Goal: Task Accomplishment & Management: Manage account settings

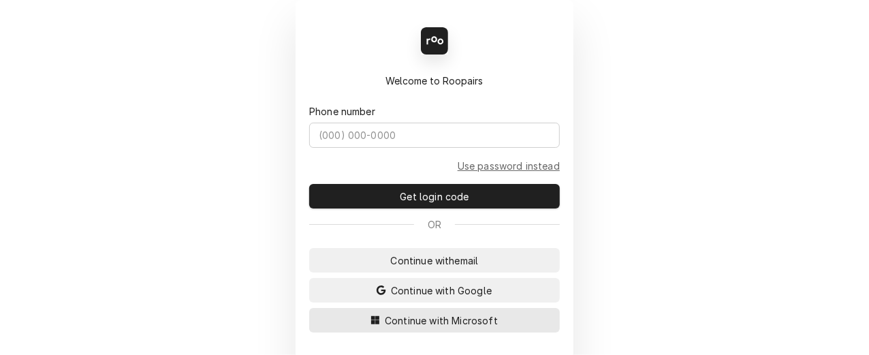
click at [414, 318] on span "Continue with Microsoft" at bounding box center [441, 320] width 119 height 14
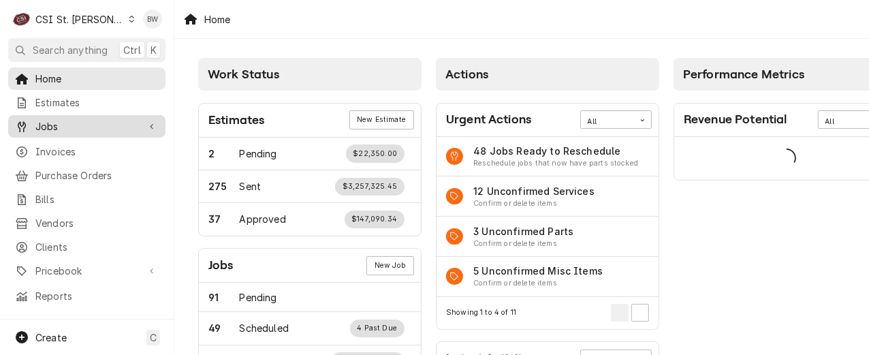
click at [61, 125] on span "Jobs" at bounding box center [86, 126] width 103 height 14
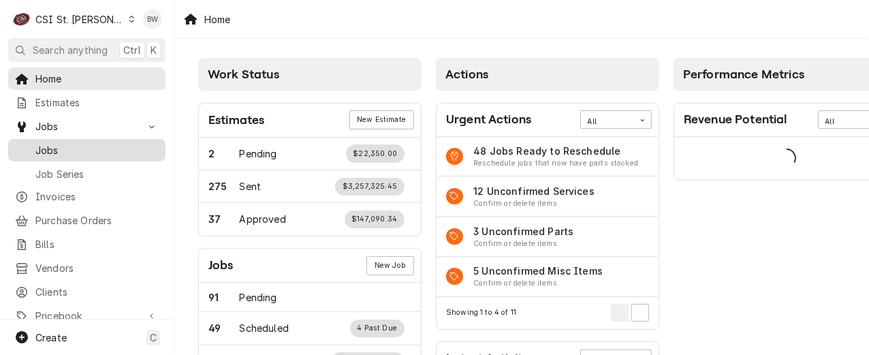
click at [63, 146] on span "Jobs" at bounding box center [96, 150] width 123 height 14
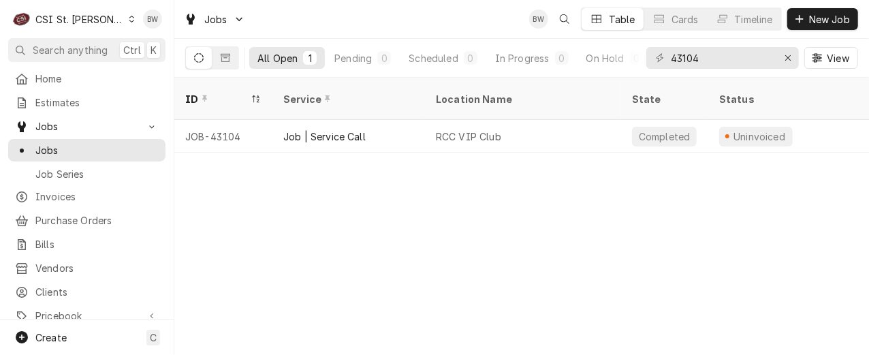
click at [179, 227] on div "ID Service Location Name State Status Labels Techs Date Received Client Locatio…" at bounding box center [521, 216] width 695 height 277
click at [66, 309] on span "Pricebook" at bounding box center [86, 316] width 103 height 14
click at [346, 155] on div "ID Service Location Name State Status Labels Techs Date Received Client Locatio…" at bounding box center [521, 216] width 695 height 277
drag, startPoint x: 706, startPoint y: 56, endPoint x: 663, endPoint y: 56, distance: 42.9
click at [663, 56] on div "43104" at bounding box center [723, 58] width 153 height 22
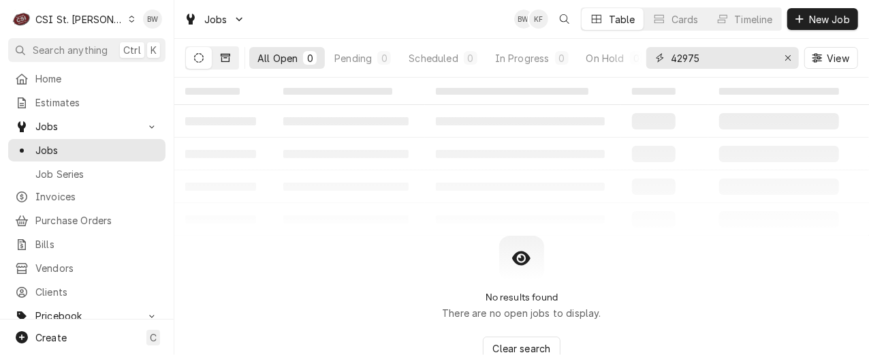
type input "42975"
click at [225, 55] on icon "Dynamic Content Wrapper" at bounding box center [226, 58] width 10 height 10
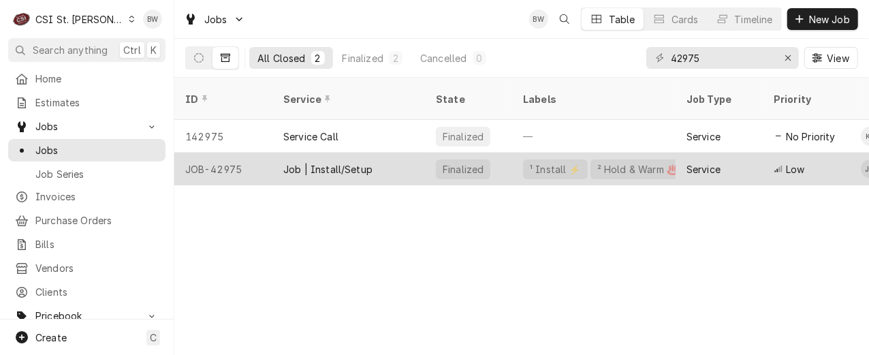
click at [231, 155] on div "JOB-42975" at bounding box center [223, 169] width 98 height 33
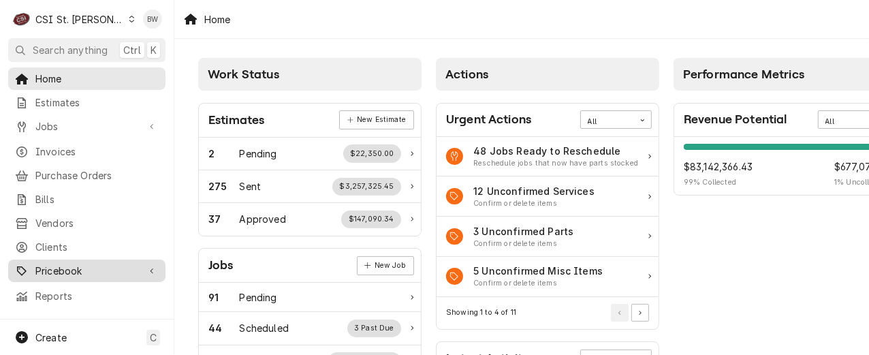
click at [77, 264] on span "Pricebook" at bounding box center [86, 271] width 103 height 14
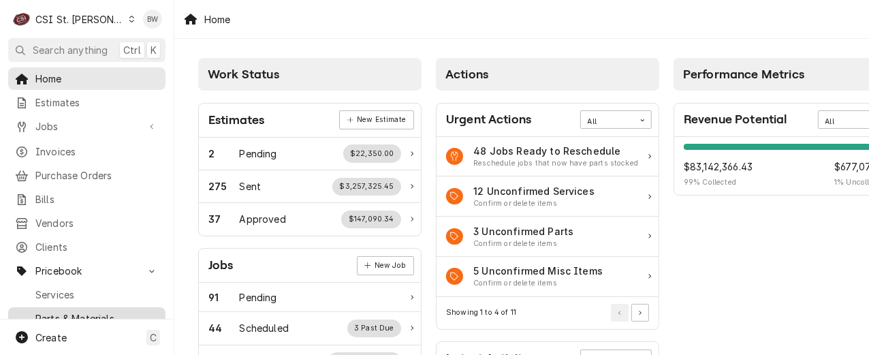
click at [70, 311] on span "Parts & Materials" at bounding box center [96, 318] width 123 height 14
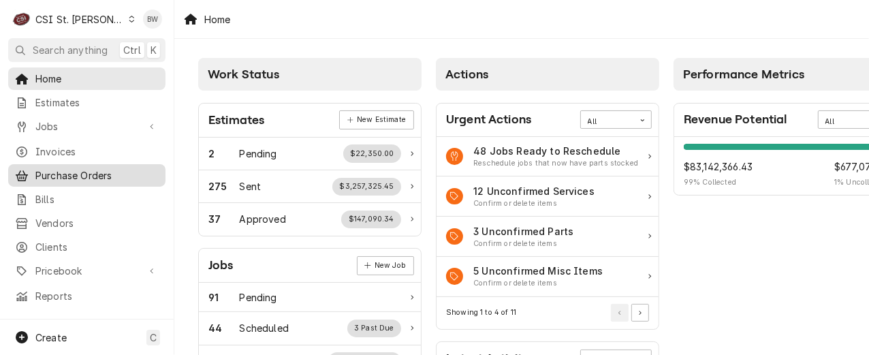
click at [60, 176] on span "Purchase Orders" at bounding box center [96, 175] width 123 height 14
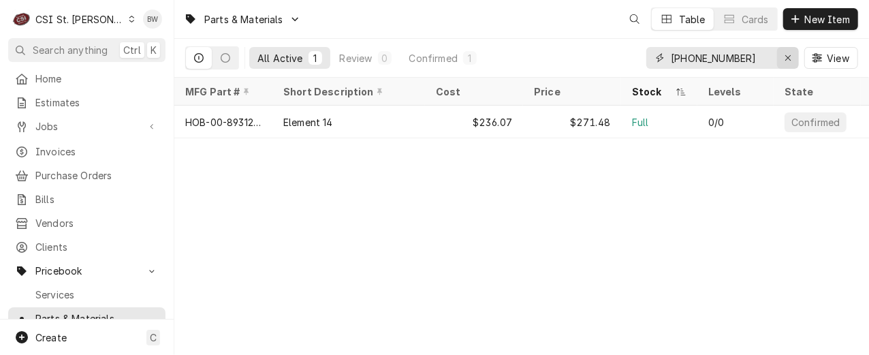
click at [786, 59] on icon "Erase input" at bounding box center [788, 58] width 7 height 10
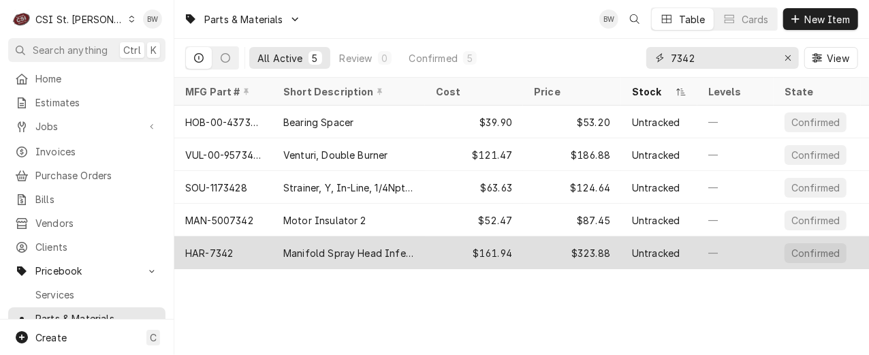
type input "7342"
click at [233, 246] on div "HAR-7342" at bounding box center [223, 252] width 98 height 33
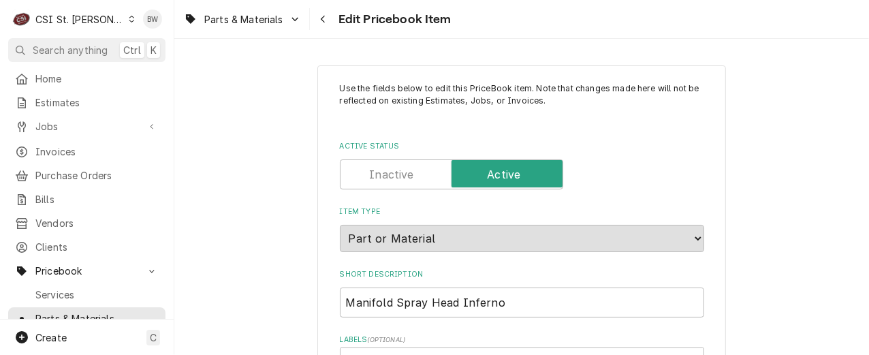
type textarea "x"
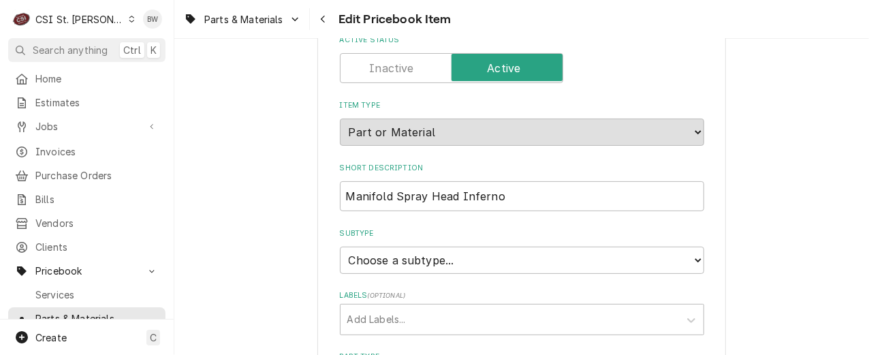
scroll to position [341, 0]
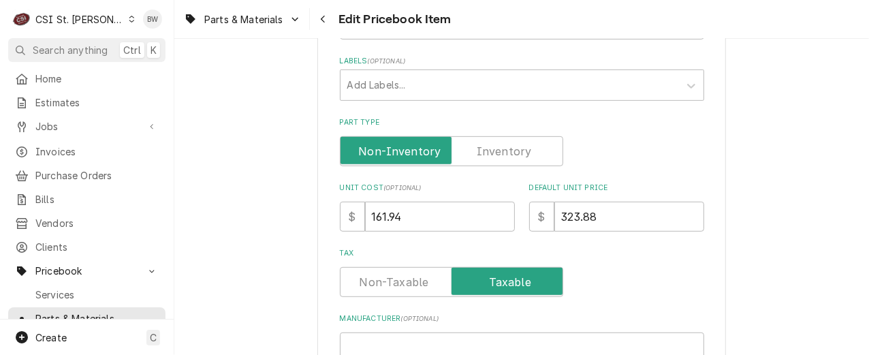
click at [493, 151] on label "Part Type" at bounding box center [451, 151] width 223 height 30
click at [493, 151] on input "Part Type" at bounding box center [451, 151] width 211 height 30
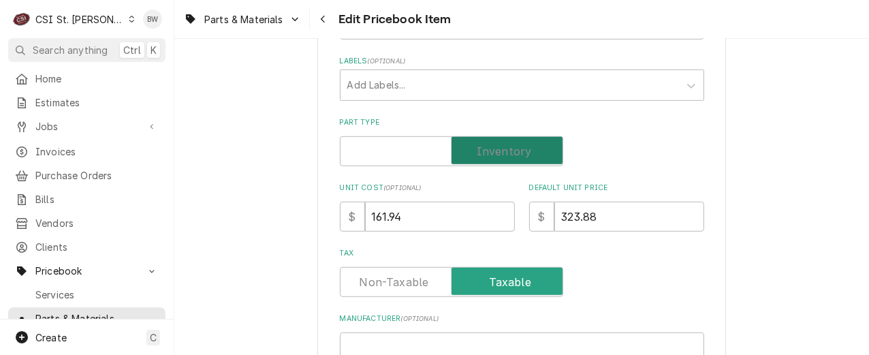
checkbox input "true"
type textarea "x"
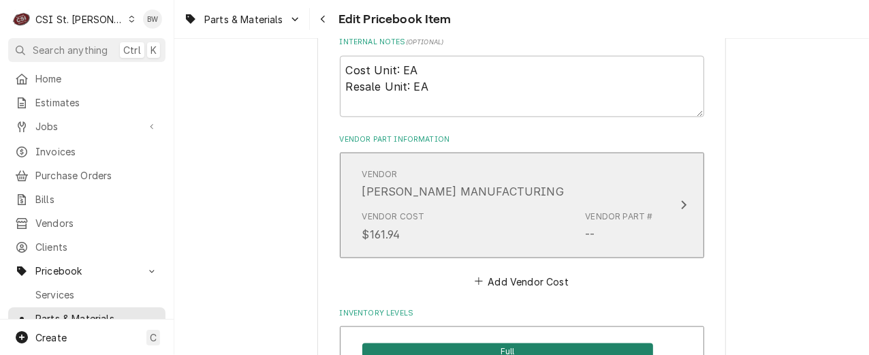
scroll to position [886, 0]
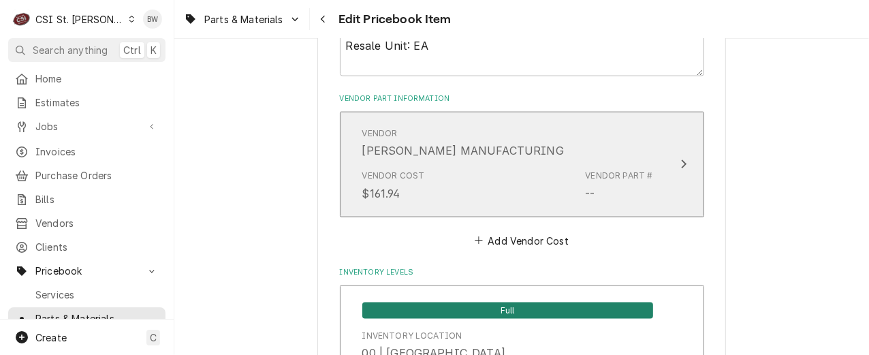
click at [532, 164] on div "Vendor Cost $161.94 Vendor Part # --" at bounding box center [507, 185] width 291 height 42
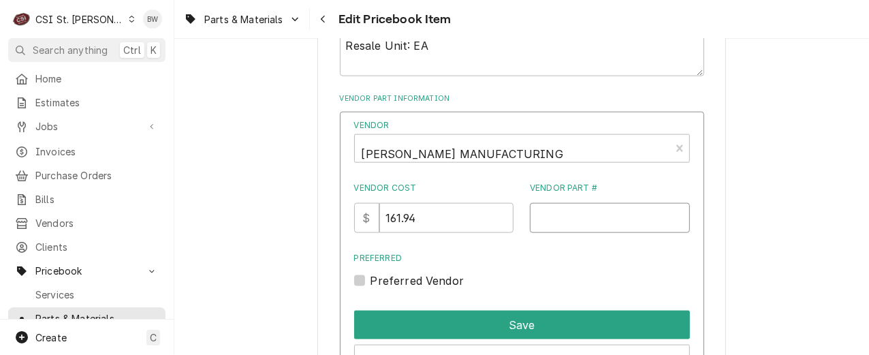
click at [540, 207] on input "Vendor Part #" at bounding box center [610, 218] width 160 height 30
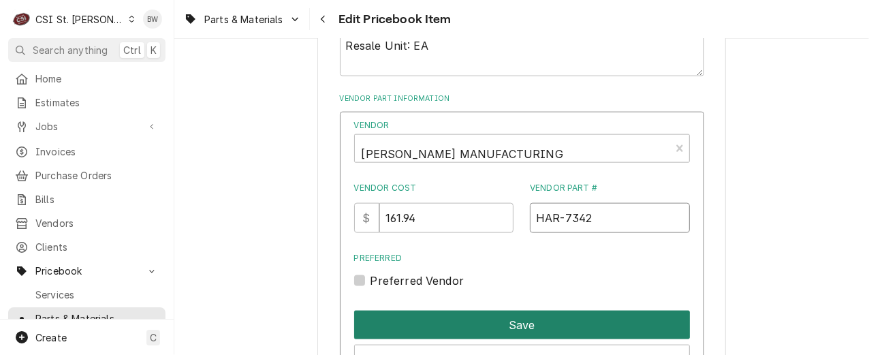
type input "HAR-7342"
click at [470, 324] on button "Save" at bounding box center [522, 325] width 336 height 29
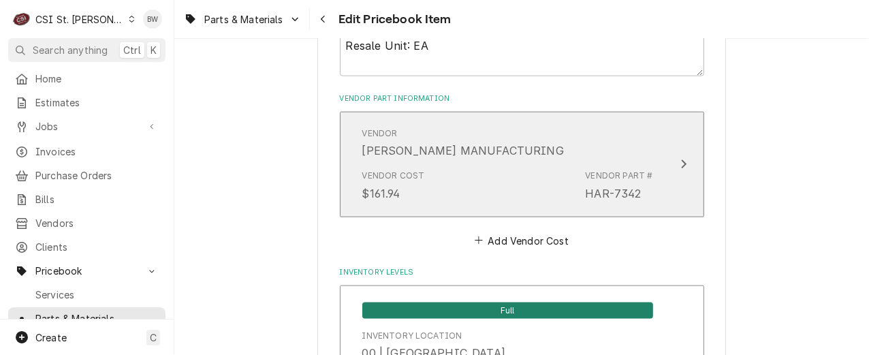
scroll to position [11936, 0]
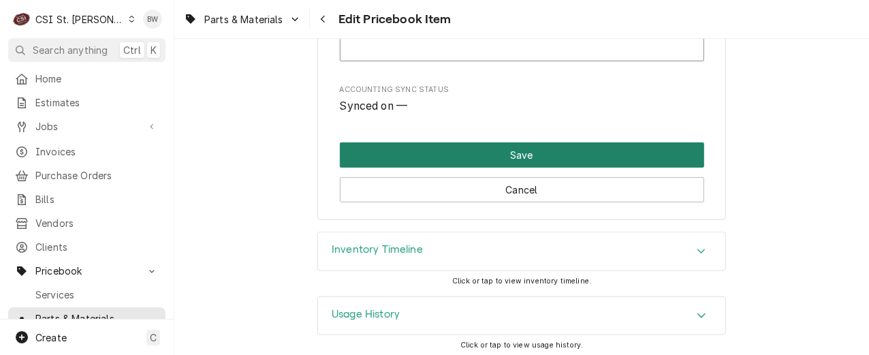
click at [495, 144] on button "Save" at bounding box center [522, 154] width 364 height 25
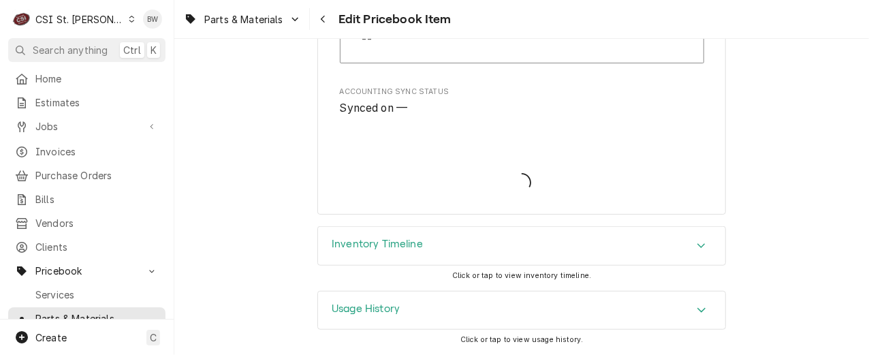
scroll to position [11928, 0]
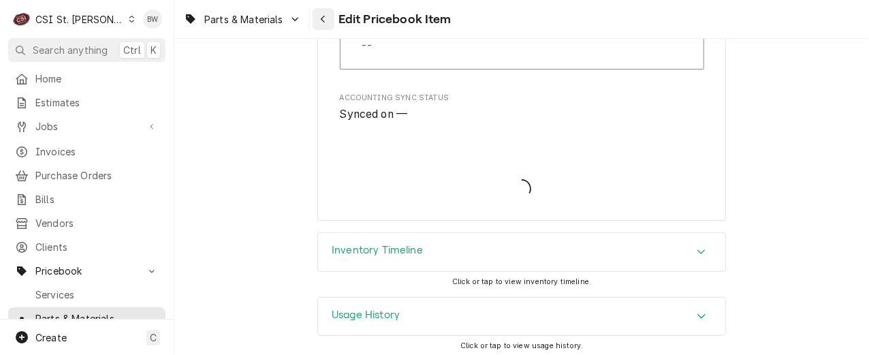
type textarea "x"
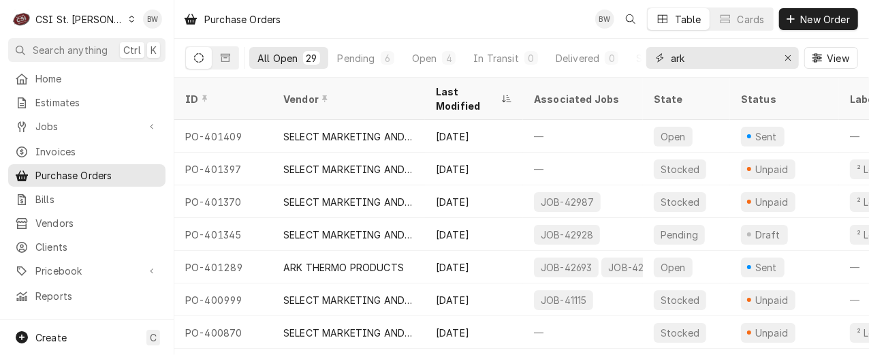
drag, startPoint x: 704, startPoint y: 55, endPoint x: 660, endPoint y: 55, distance: 45.0
click at [662, 55] on div "ark" at bounding box center [723, 58] width 153 height 22
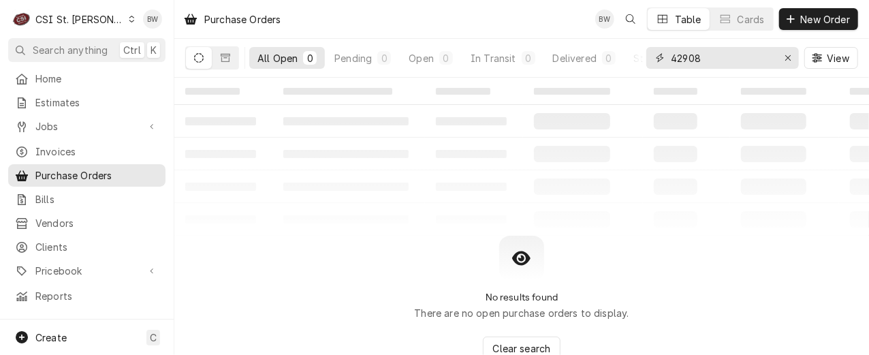
drag, startPoint x: 702, startPoint y: 63, endPoint x: 662, endPoint y: 59, distance: 40.4
click at [662, 59] on div "42908" at bounding box center [723, 58] width 153 height 22
click at [420, 214] on table "‌ ‌ ‌ ‌ ‌ ‌ ‌ ‌ ‌ ‌ ‌ ‌ ‌ ‌ ‌ ‌ ‌ ‌ ‌ ‌ ‌ ‌ ‌ ‌ ‌ ‌ ‌ ‌ ‌ ‌ ‌ ‌ ‌ ‌ ‌ ‌ ‌ ‌ ‌ ‌…" at bounding box center [521, 157] width 695 height 158
click at [713, 61] on input "42908" at bounding box center [722, 58] width 102 height 22
drag, startPoint x: 730, startPoint y: 60, endPoint x: 659, endPoint y: 56, distance: 71.7
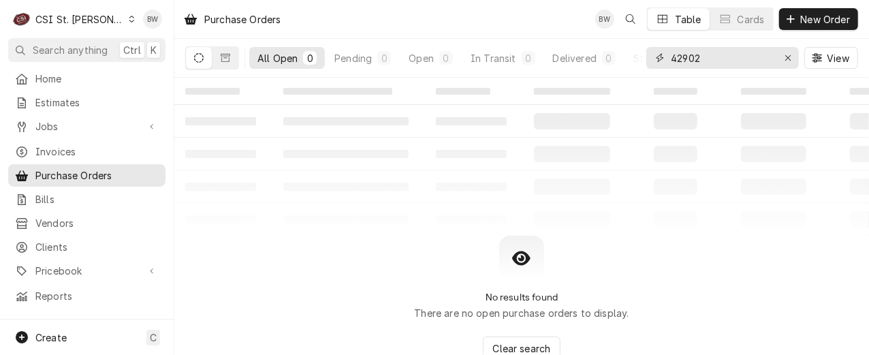
click at [659, 56] on div "42902" at bounding box center [723, 58] width 153 height 22
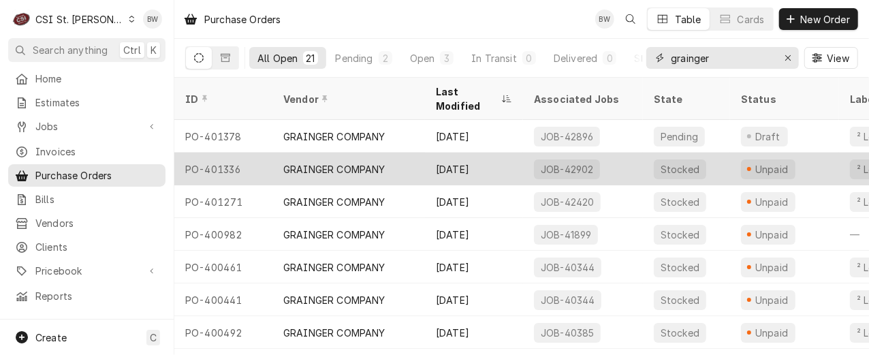
type input "grainger"
click at [215, 153] on div "PO-401336" at bounding box center [223, 169] width 98 height 33
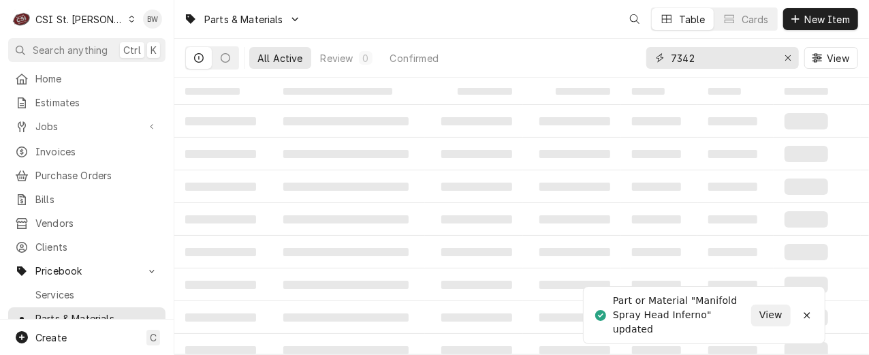
drag, startPoint x: 704, startPoint y: 59, endPoint x: 643, endPoint y: 57, distance: 61.4
click at [643, 57] on div "All Active Review 0 Confirmed 7342 View" at bounding box center [521, 58] width 673 height 38
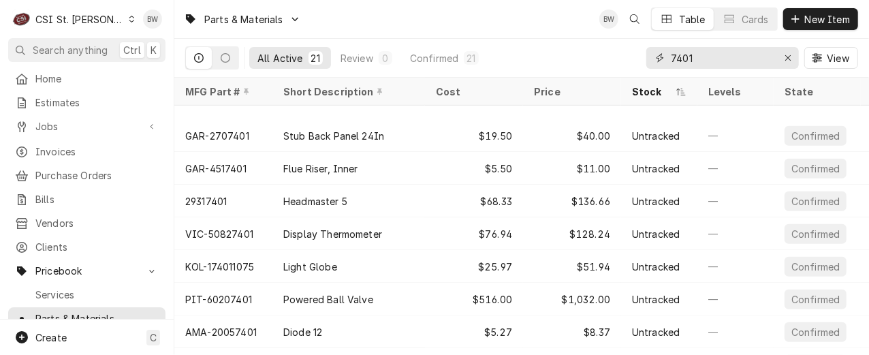
scroll to position [444, 0]
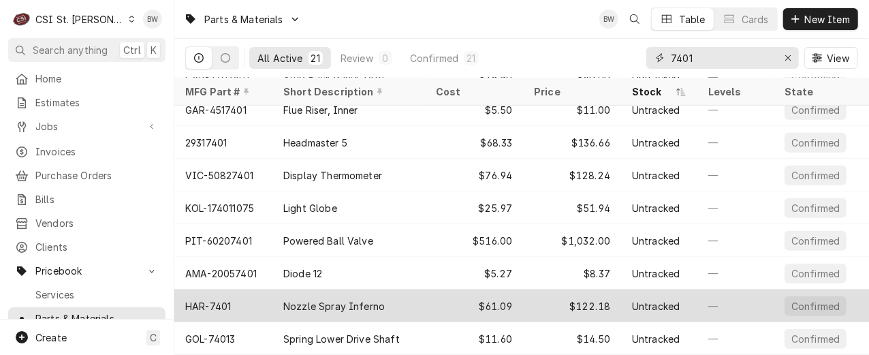
type input "7401"
click at [238, 298] on div "HAR-7401" at bounding box center [223, 306] width 98 height 33
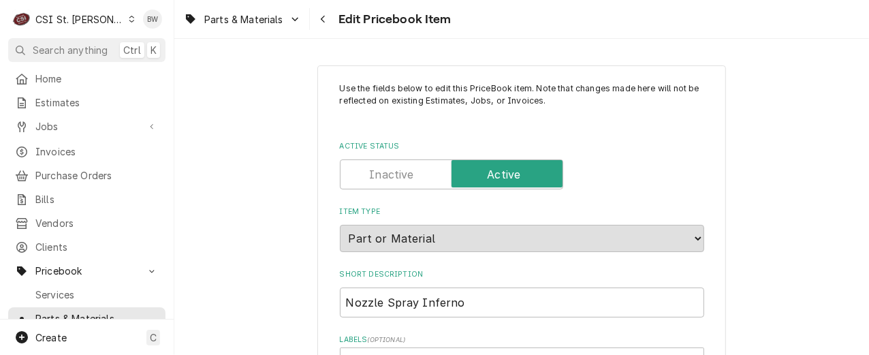
type textarea "x"
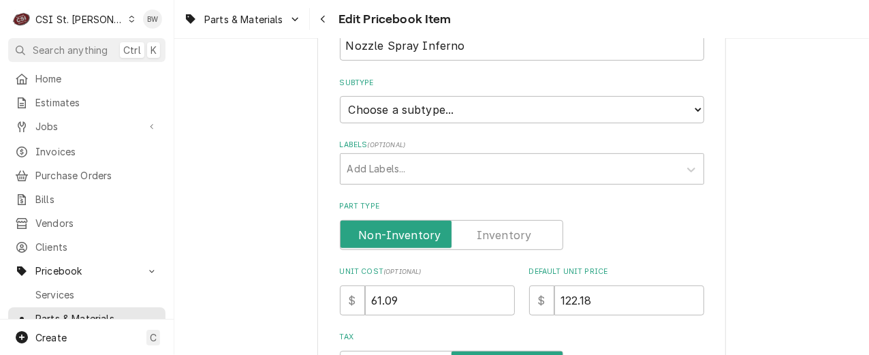
scroll to position [341, 0]
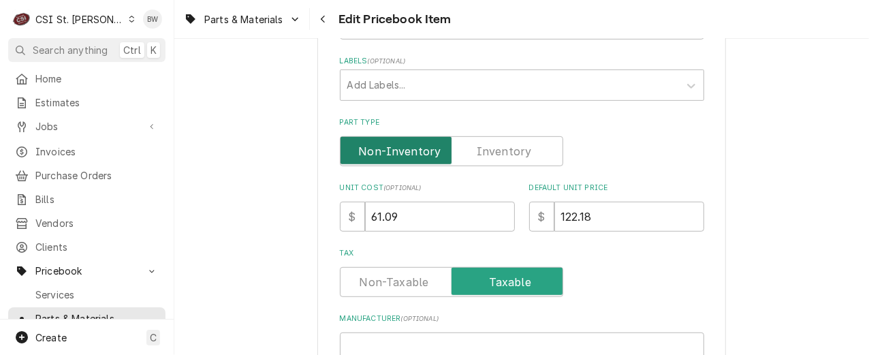
click at [527, 150] on input "Part Type" at bounding box center [451, 151] width 211 height 30
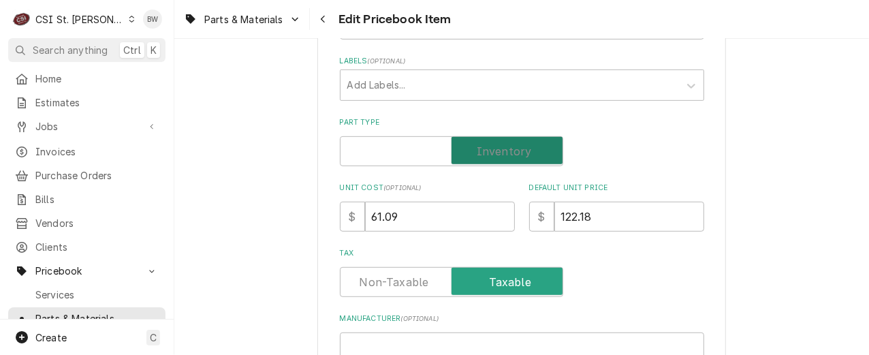
checkbox input "true"
type textarea "x"
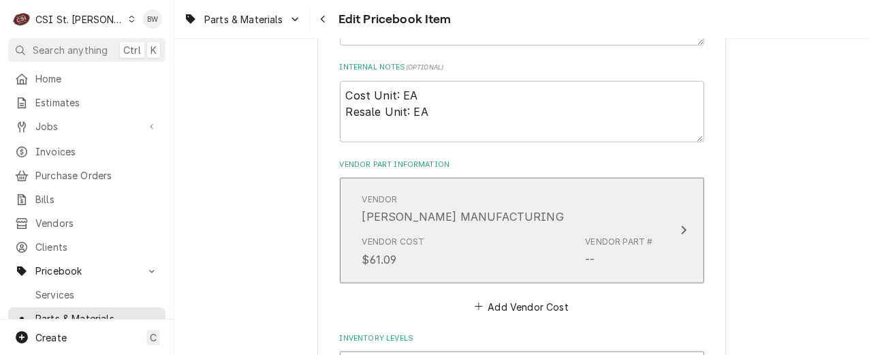
scroll to position [818, 0]
click at [512, 224] on div "Vendor HARDT MANUFACTURING" at bounding box center [507, 211] width 291 height 42
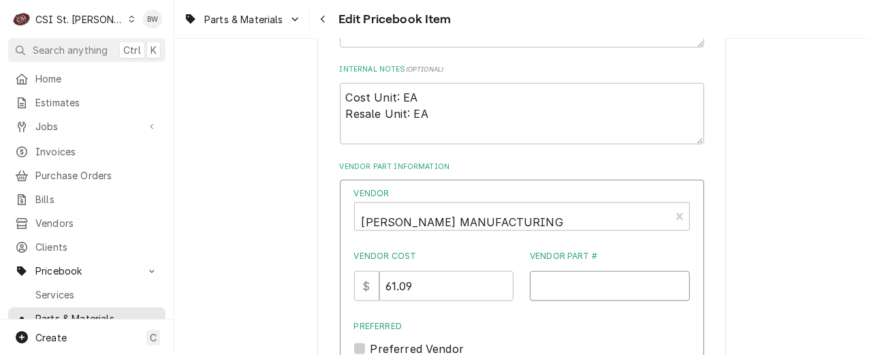
click at [564, 292] on input "Vendor Part #" at bounding box center [610, 286] width 160 height 30
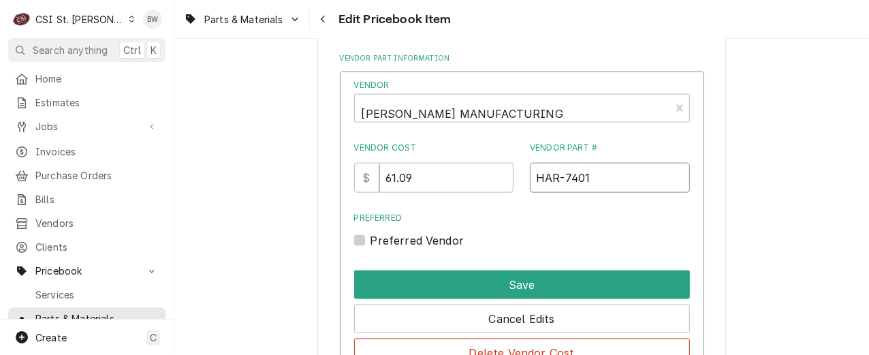
scroll to position [954, 0]
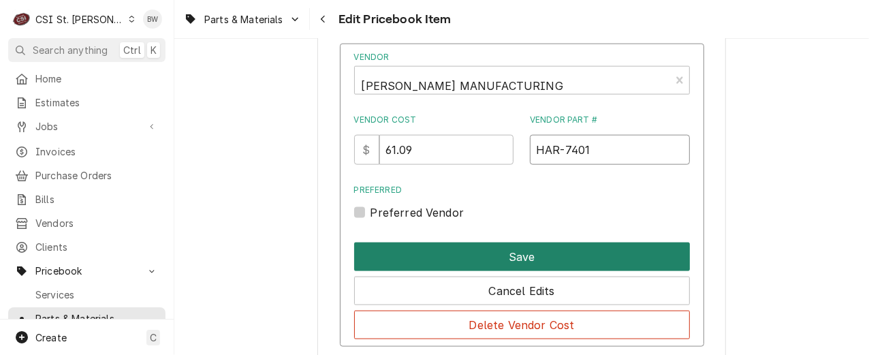
type input "HAR-7401"
click at [510, 253] on button "Save" at bounding box center [522, 257] width 336 height 29
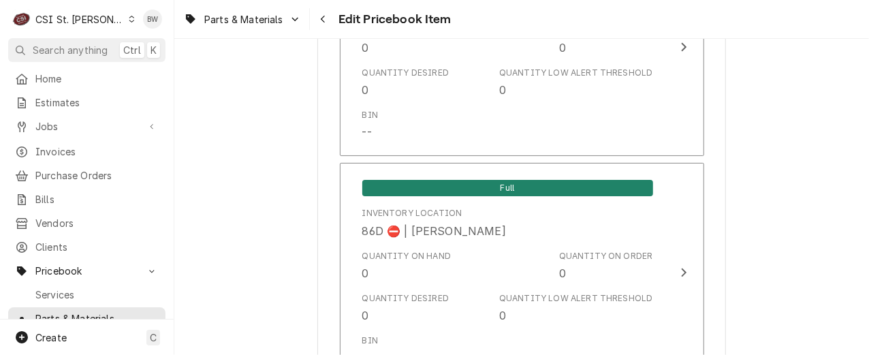
scroll to position [11936, 0]
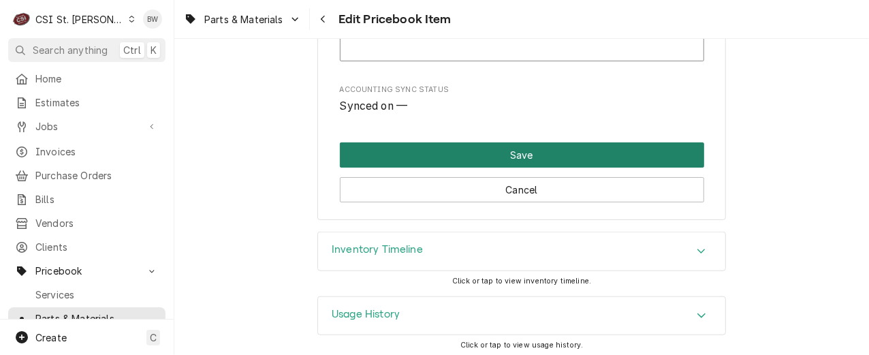
click at [461, 156] on button "Save" at bounding box center [522, 154] width 364 height 25
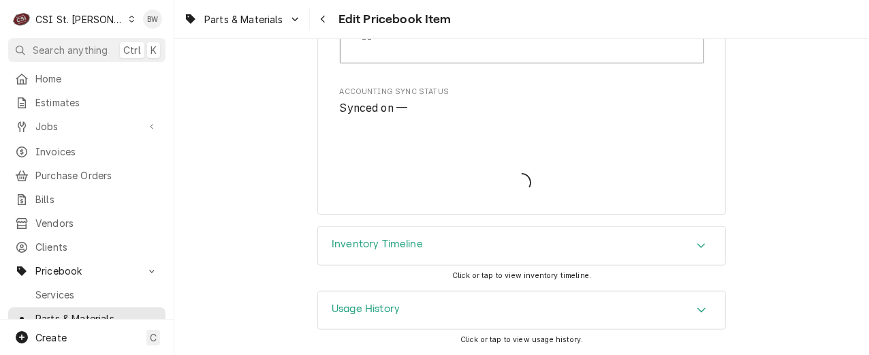
scroll to position [11928, 0]
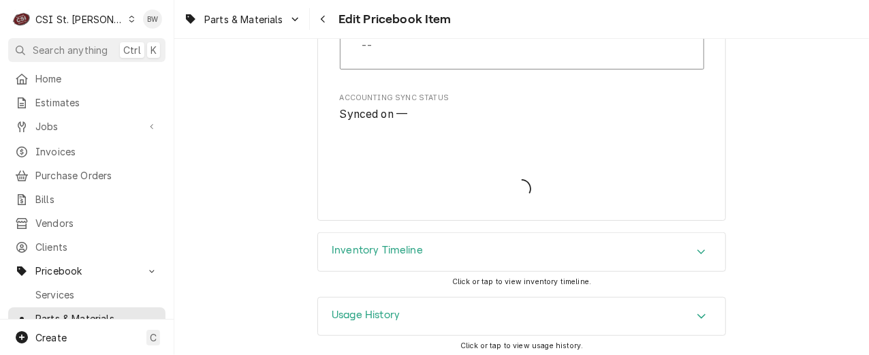
type textarea "x"
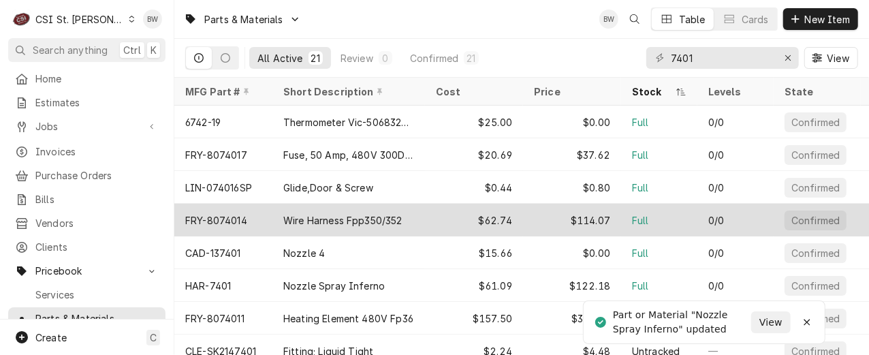
scroll to position [84, 0]
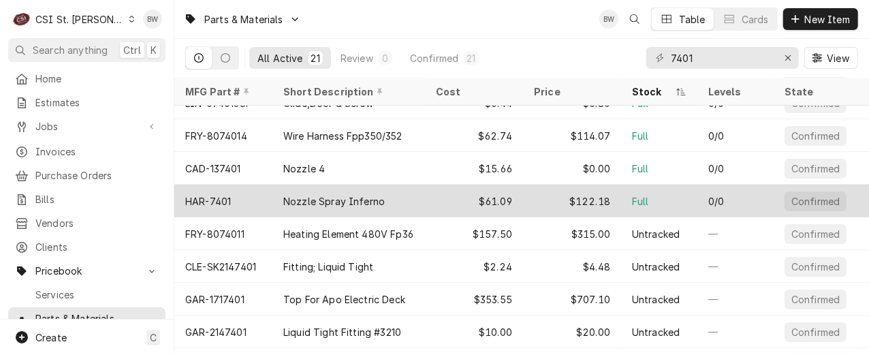
click at [248, 193] on div "HAR-7401" at bounding box center [223, 201] width 98 height 33
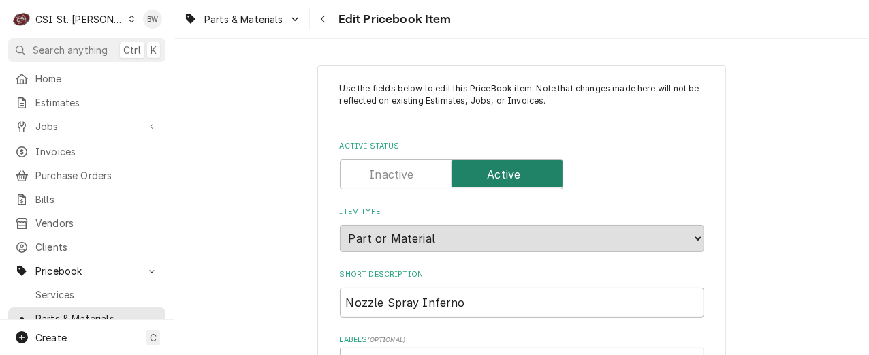
type textarea "x"
click at [322, 23] on icon "Navigate back" at bounding box center [323, 19] width 6 height 10
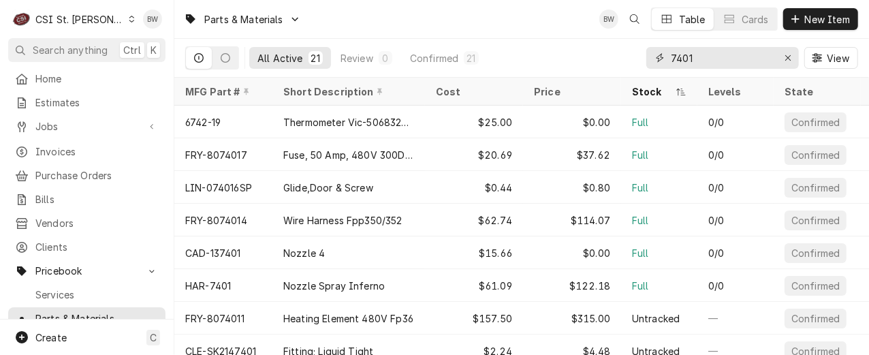
drag, startPoint x: 702, startPoint y: 58, endPoint x: 637, endPoint y: 61, distance: 65.5
click at [637, 61] on div "All Active 21 Review 0 Confirmed 21 7401 View" at bounding box center [521, 58] width 673 height 38
paste input "125/250V 3Pole 4Wire"
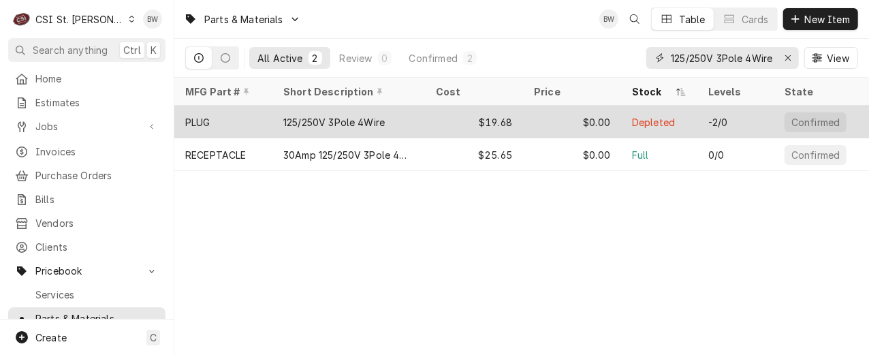
type input "125/250V 3Pole 4Wire"
click at [275, 126] on div "125/250V 3Pole 4Wire" at bounding box center [349, 122] width 153 height 33
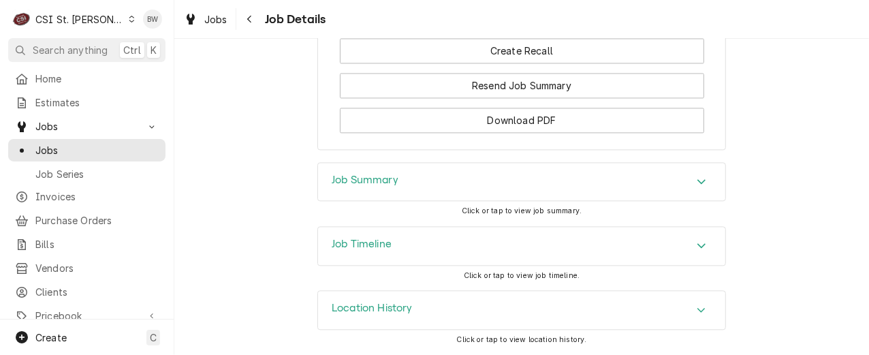
scroll to position [1641, 0]
click at [354, 183] on h3 "Job Summary" at bounding box center [365, 180] width 67 height 13
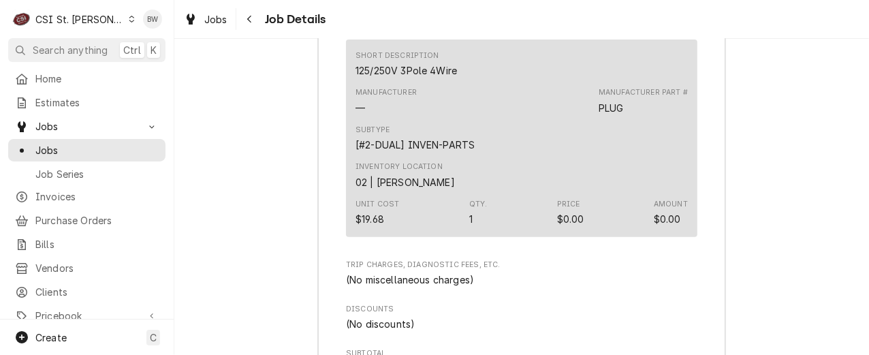
scroll to position [3003, 0]
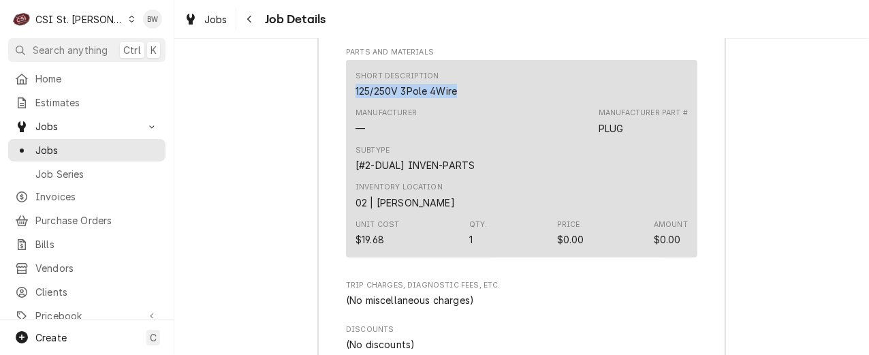
drag, startPoint x: 454, startPoint y: 122, endPoint x: 352, endPoint y: 122, distance: 102.2
click at [356, 103] on div "Short Description 125/250V 3Pole 4Wire" at bounding box center [522, 84] width 332 height 37
drag, startPoint x: 352, startPoint y: 122, endPoint x: 373, endPoint y: 122, distance: 21.1
copy div "125/250V 3Pole 4Wire"
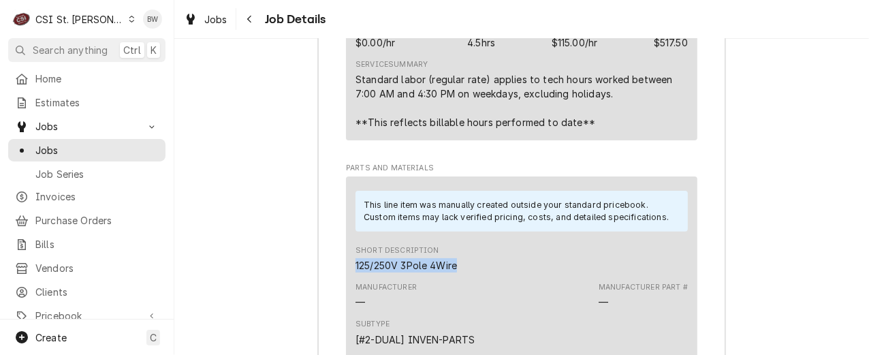
scroll to position [3145, 0]
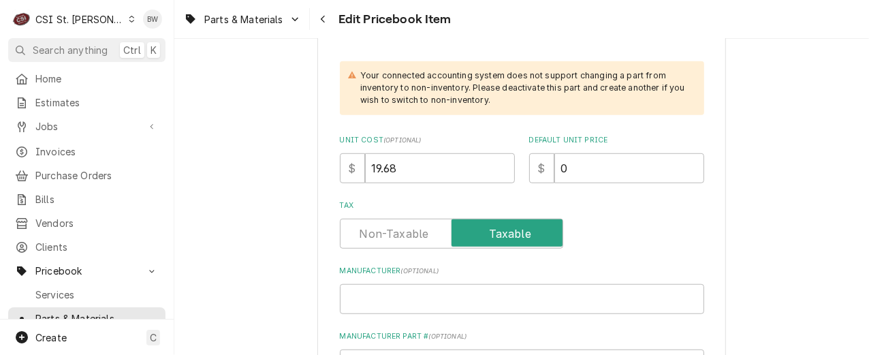
scroll to position [477, 0]
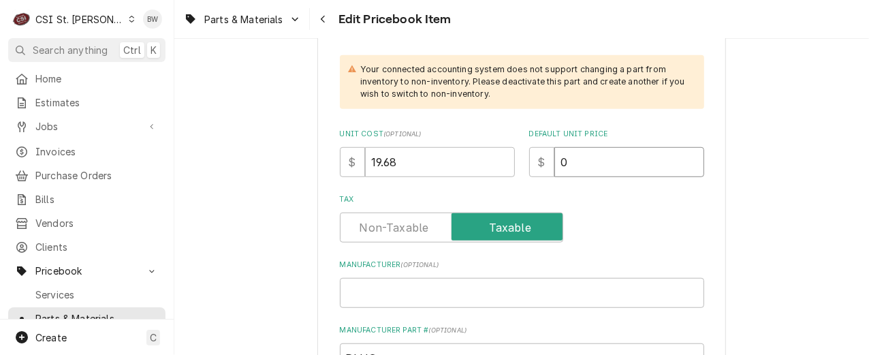
drag, startPoint x: 566, startPoint y: 164, endPoint x: 535, endPoint y: 163, distance: 31.3
click at [536, 163] on div "$ 0" at bounding box center [616, 162] width 175 height 30
type textarea "x"
type input "3"
type textarea "x"
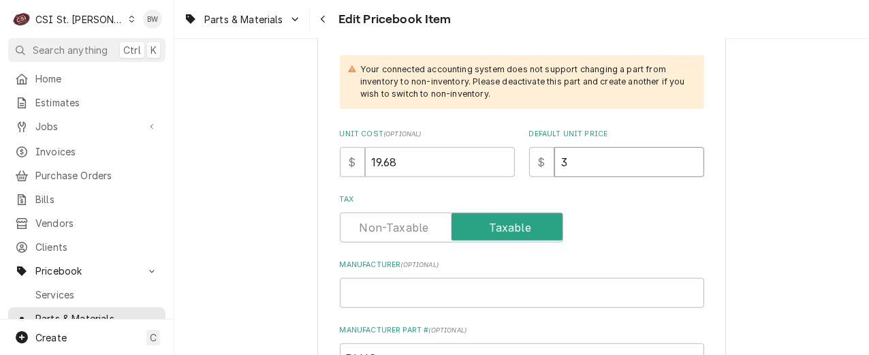
type input "39"
type textarea "x"
type input "39.3"
type textarea "x"
type input "39.36"
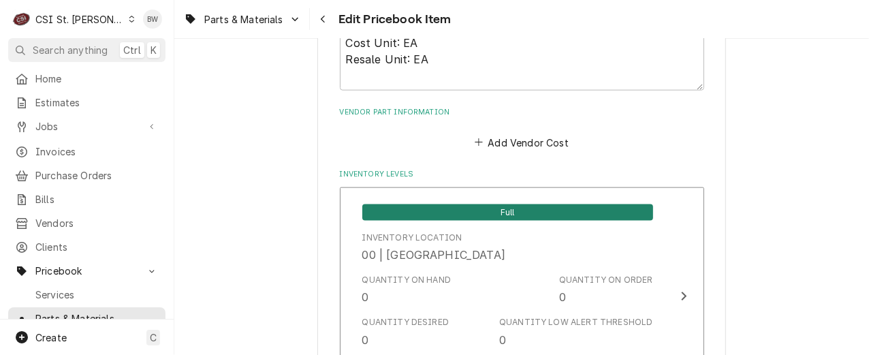
scroll to position [11905, 0]
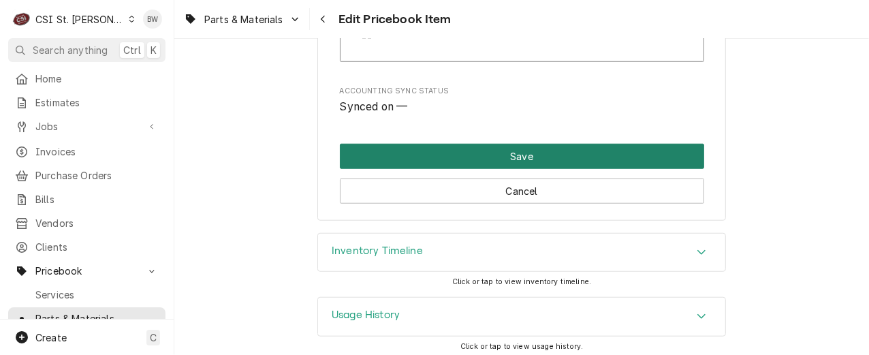
click at [465, 155] on button "Save" at bounding box center [522, 156] width 364 height 25
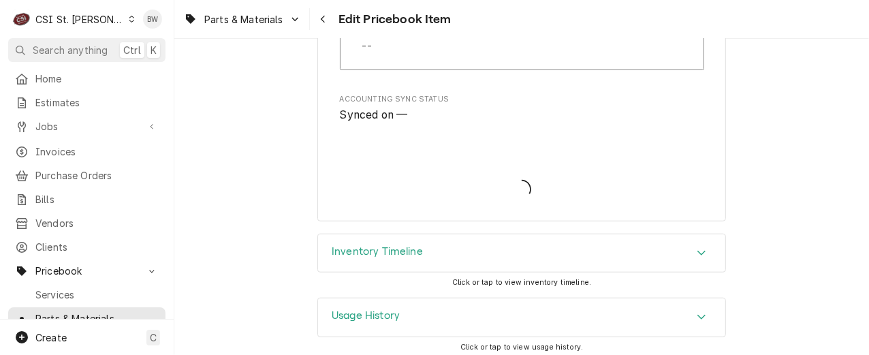
type textarea "x"
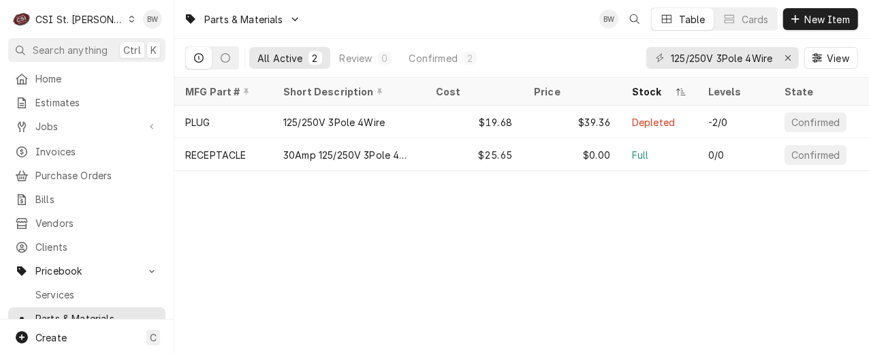
click at [367, 203] on div "Parts & Materials BW Table Cards New Item All Active 2 Review 0 Confirmed 2 125…" at bounding box center [521, 177] width 695 height 355
click at [128, 22] on div "Dynamic Content Wrapper" at bounding box center [131, 19] width 7 height 10
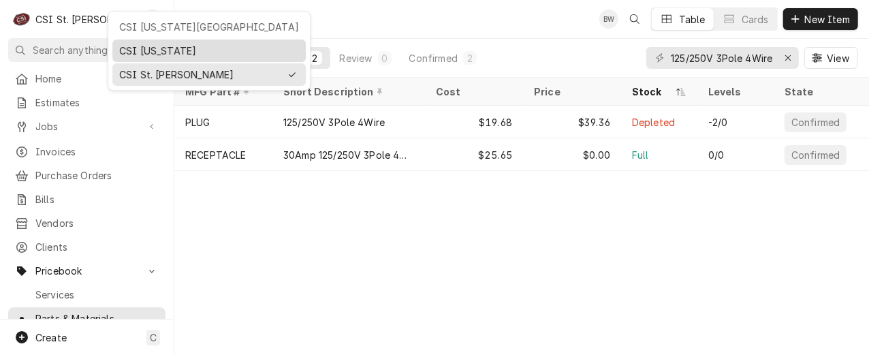
click at [128, 44] on div "CSI [US_STATE]" at bounding box center [209, 51] width 180 height 14
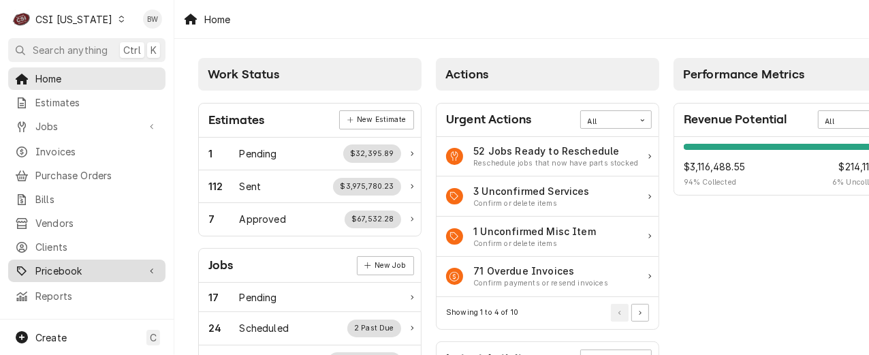
click at [65, 264] on span "Pricebook" at bounding box center [86, 271] width 103 height 14
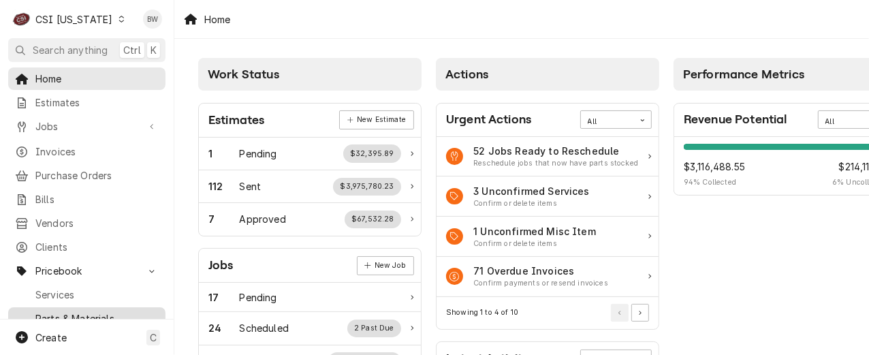
click at [64, 311] on span "Parts & Materials" at bounding box center [96, 318] width 123 height 14
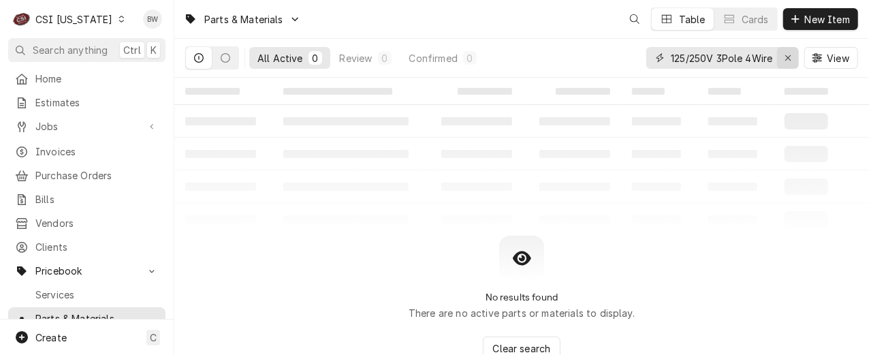
click at [786, 57] on icon "Erase input" at bounding box center [788, 58] width 7 height 10
type input "102101802"
click at [326, 206] on table "‌ ‌ ‌ ‌ ‌ ‌ ‌ ‌ ‌ ‌ ‌ ‌ ‌ ‌ ‌ ‌ ‌ ‌ ‌ ‌ ‌ ‌ ‌ ‌ ‌ ‌ ‌ ‌ ‌ ‌ ‌ ‌ ‌ ‌ ‌ ‌ ‌ ‌ ‌ ‌…" at bounding box center [521, 157] width 695 height 158
click at [793, 56] on div "Erase input" at bounding box center [788, 58] width 14 height 14
type input "6k589"
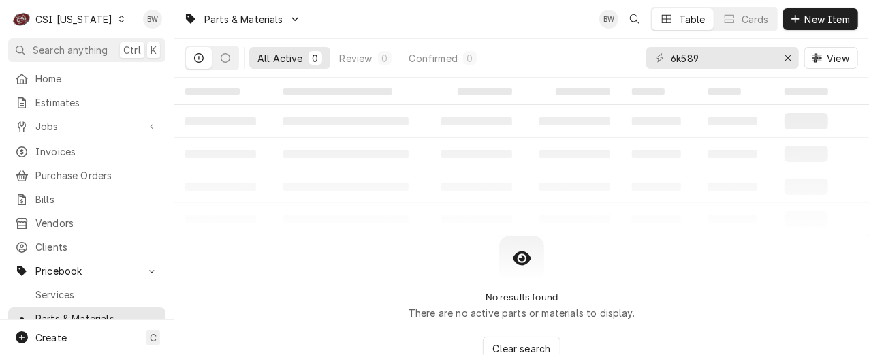
click at [374, 215] on table "‌ ‌ ‌ ‌ ‌ ‌ ‌ ‌ ‌ ‌ ‌ ‌ ‌ ‌ ‌ ‌ ‌ ‌ ‌ ‌ ‌ ‌ ‌ ‌ ‌ ‌ ‌ ‌ ‌ ‌ ‌ ‌ ‌ ‌ ‌ ‌ ‌ ‌ ‌ ‌…" at bounding box center [521, 157] width 695 height 158
click at [117, 20] on div "Dynamic Content Wrapper" at bounding box center [122, 19] width 10 height 10
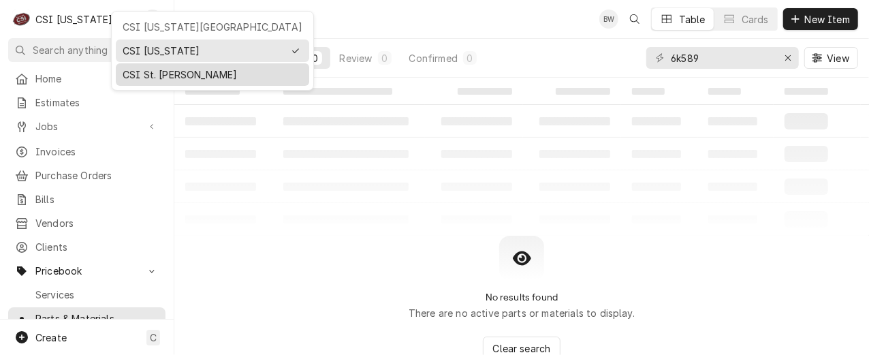
click at [139, 63] on div "CSI St. [PERSON_NAME]" at bounding box center [212, 74] width 193 height 22
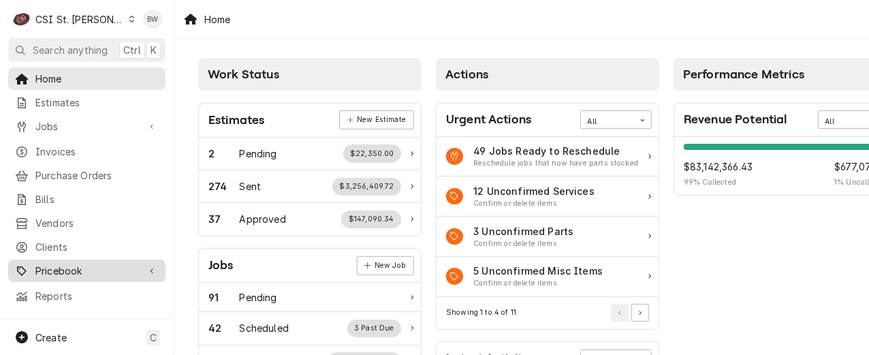
click at [74, 264] on span "Pricebook" at bounding box center [86, 271] width 103 height 14
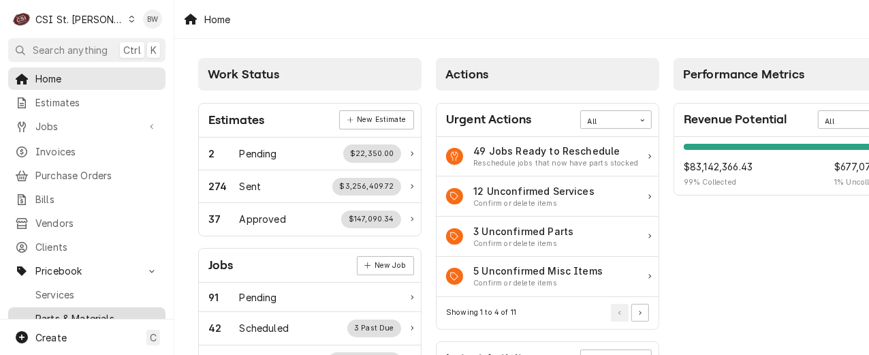
click at [78, 311] on span "Parts & Materials" at bounding box center [96, 318] width 123 height 14
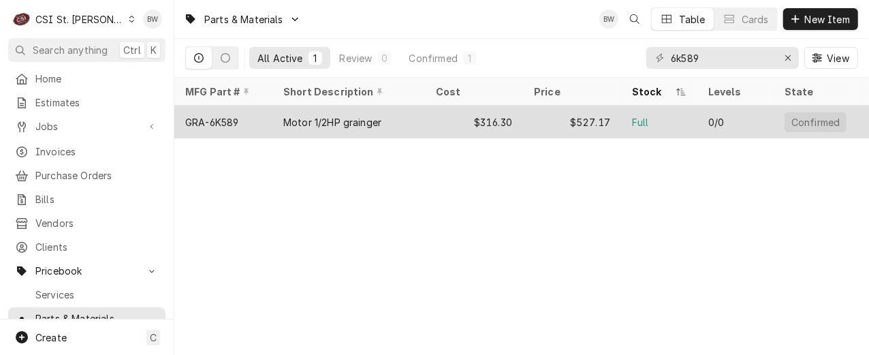
click at [233, 121] on div "GRA-6K589" at bounding box center [211, 122] width 53 height 14
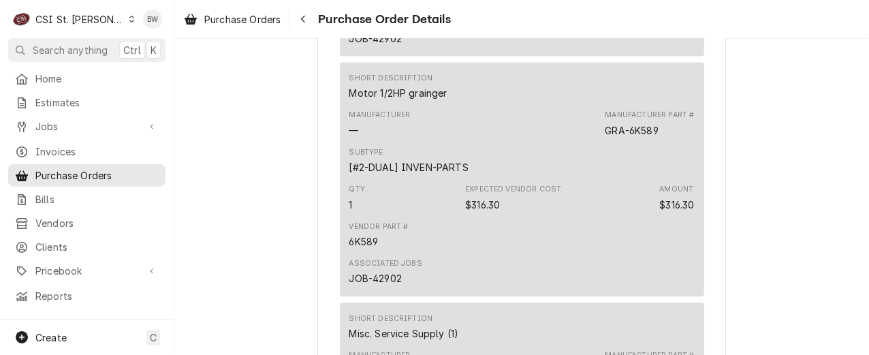
scroll to position [1567, 0]
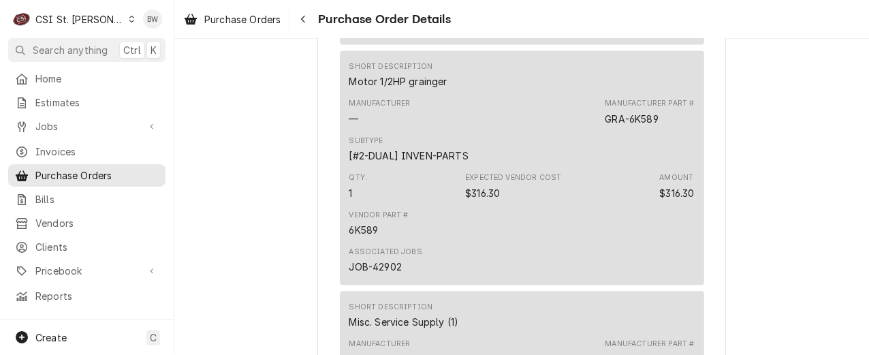
click at [431, 242] on div "Vendor Part # 6K589" at bounding box center [522, 223] width 345 height 37
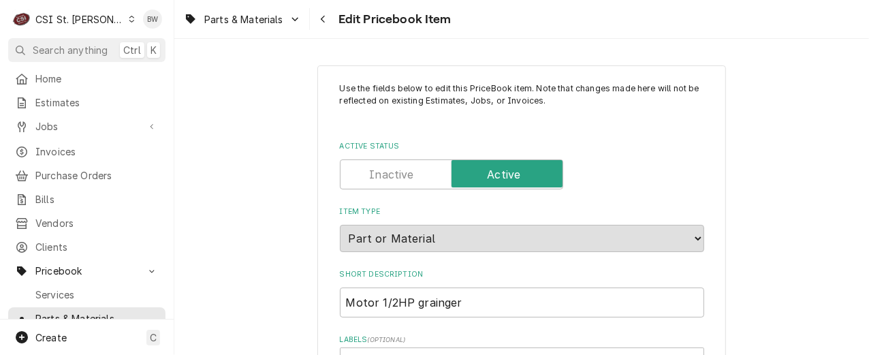
type textarea "x"
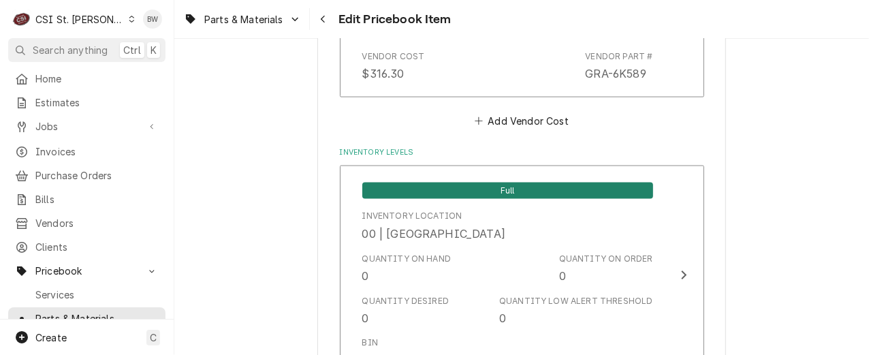
scroll to position [1158, 0]
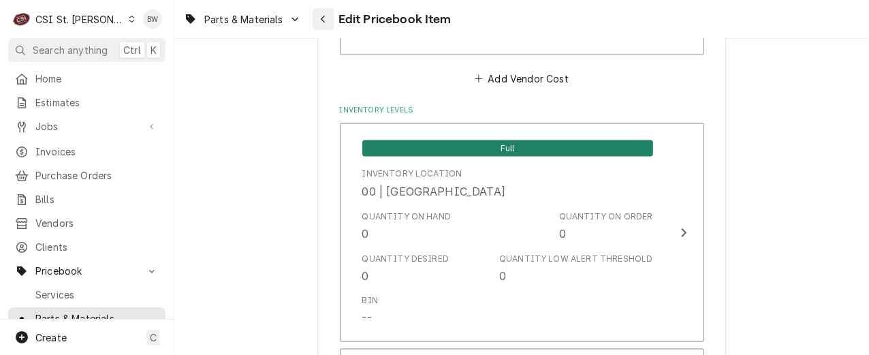
click at [317, 22] on div "Navigate back" at bounding box center [324, 19] width 14 height 14
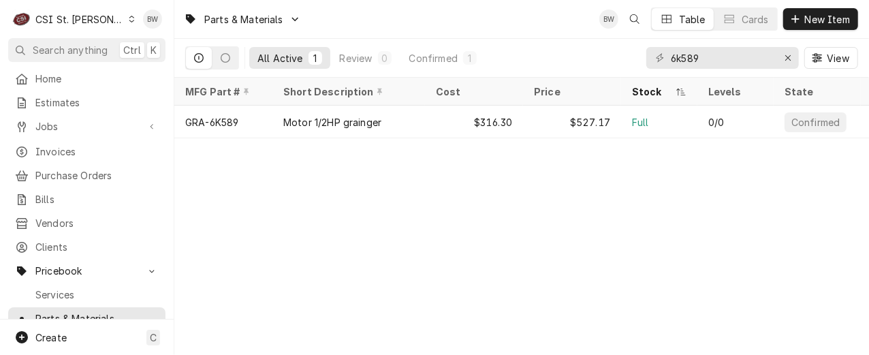
click at [320, 233] on div "Parts & Materials BW Table Cards New Item All Active 1 Review 0 Confirmed 1 6k5…" at bounding box center [521, 177] width 695 height 355
click at [294, 238] on div "Parts & Materials BW Table Cards New Item All Active 1 Review 0 Confirmed 1 6k5…" at bounding box center [521, 177] width 695 height 355
drag, startPoint x: 301, startPoint y: 225, endPoint x: 265, endPoint y: 211, distance: 38.6
click at [301, 224] on div "Parts & Materials BW KJ Table Cards New Item All Active 1 Review 0 Confirmed 1 …" at bounding box center [521, 177] width 695 height 355
drag, startPoint x: 704, startPoint y: 57, endPoint x: 647, endPoint y: 58, distance: 57.9
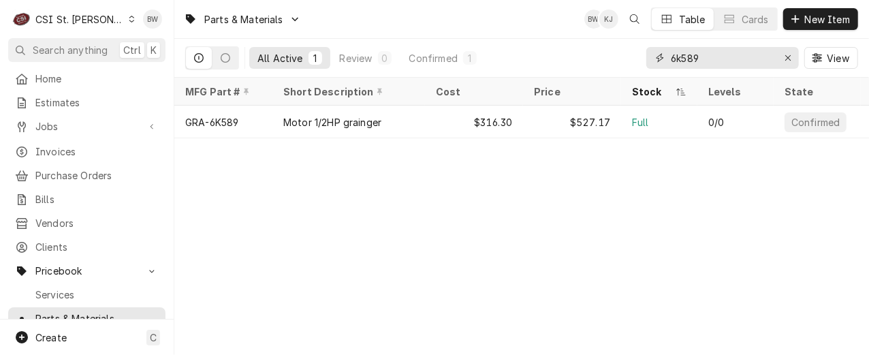
click at [647, 58] on div "6k589" at bounding box center [723, 58] width 153 height 22
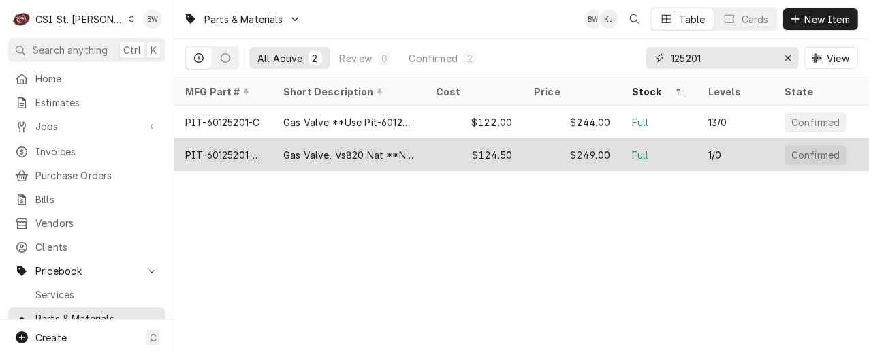
type input "125201"
click at [243, 149] on div "PIT-60125201-CL" at bounding box center [223, 155] width 76 height 14
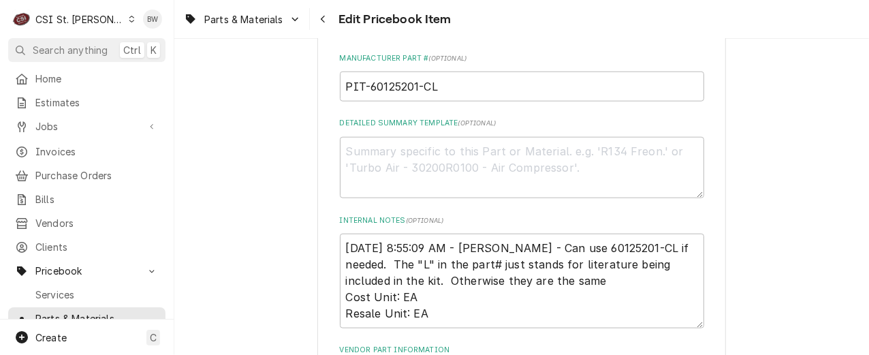
scroll to position [749, 0]
click at [370, 151] on textarea "Detailed Summary Template ( optional )" at bounding box center [522, 166] width 364 height 61
type textarea "x"
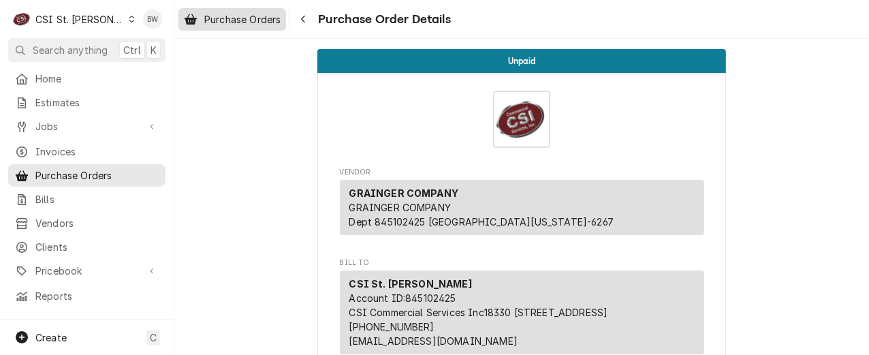
scroll to position [1567, 0]
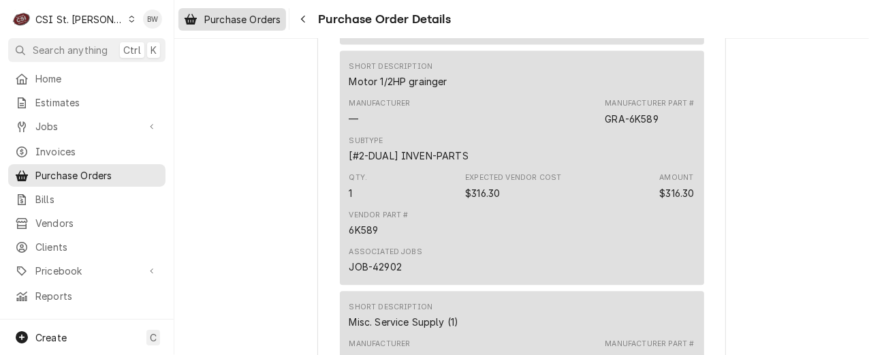
click at [266, 18] on span "Purchase Orders" at bounding box center [242, 19] width 76 height 14
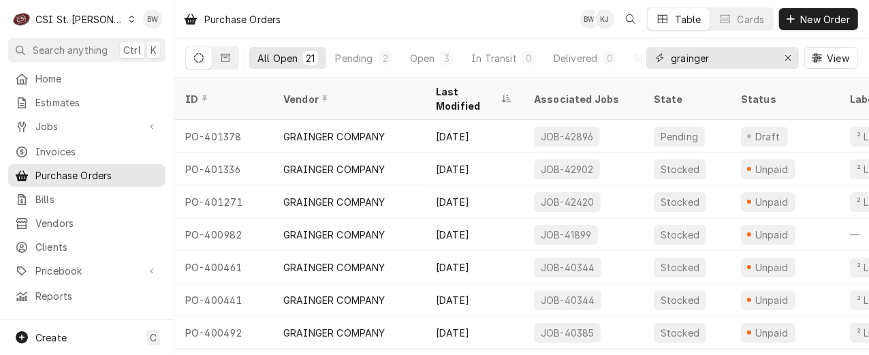
drag, startPoint x: 724, startPoint y: 58, endPoint x: 645, endPoint y: 58, distance: 79.7
click at [645, 58] on div "All Open 21 Pending 2 Open 3 In Transit 0 Delivered 0 Stocked 16 grainger View" at bounding box center [521, 58] width 673 height 38
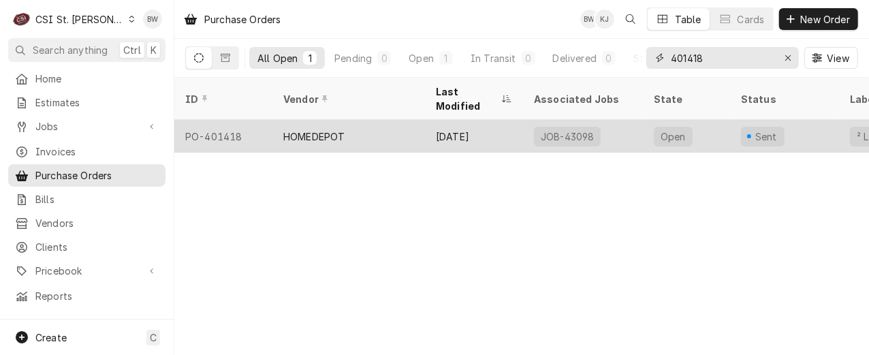
type input "401418"
click at [262, 120] on div "PO-401418" at bounding box center [223, 136] width 98 height 33
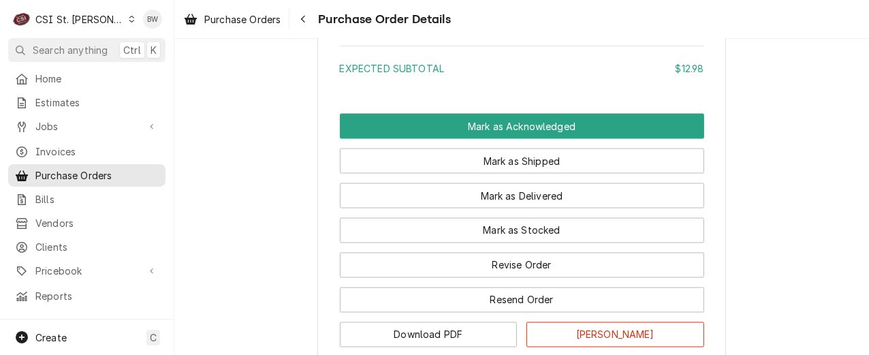
scroll to position [1226, 0]
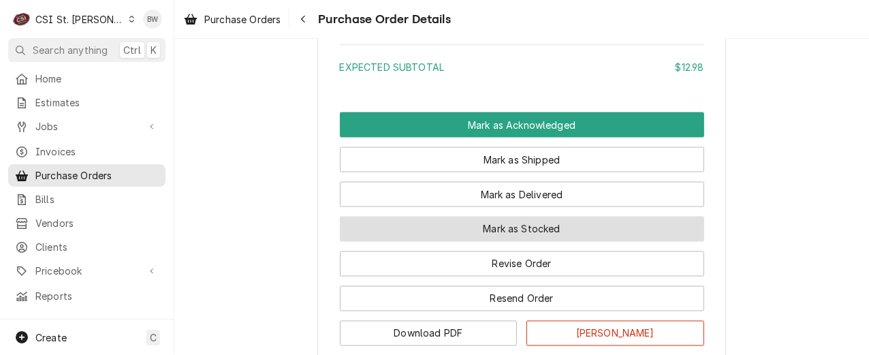
click at [454, 242] on button "Mark as Stocked" at bounding box center [522, 229] width 364 height 25
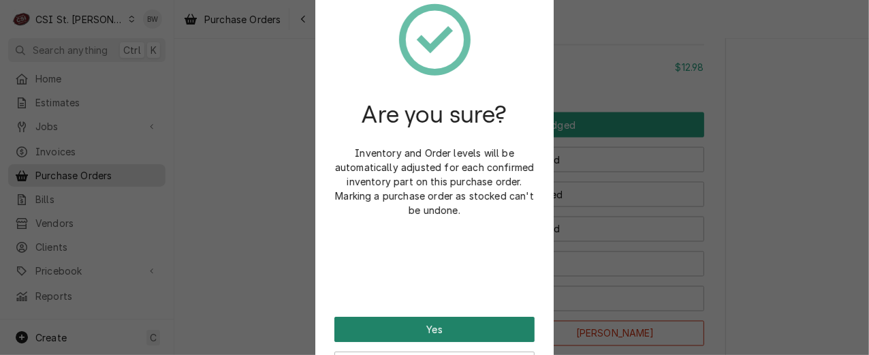
click at [414, 321] on button "Yes" at bounding box center [435, 329] width 200 height 25
